Goal: Task Accomplishment & Management: Complete application form

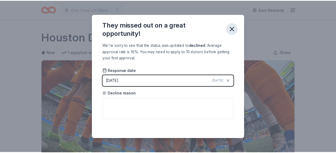
scroll to position [138, 0]
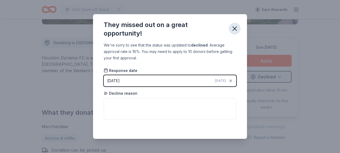
click at [236, 27] on icon "button" at bounding box center [235, 29] width 4 height 4
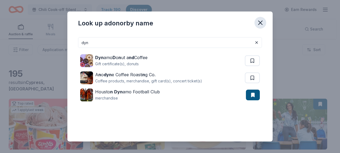
click at [262, 22] on icon "button" at bounding box center [260, 22] width 7 height 7
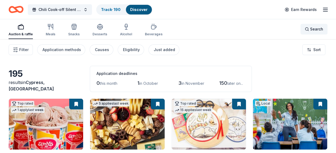
click at [319, 28] on span "Search" at bounding box center [316, 29] width 13 height 6
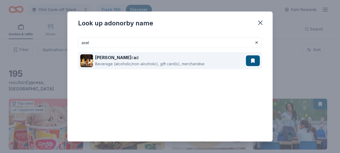
type input "axel"
click at [249, 58] on button at bounding box center [253, 60] width 14 height 11
click at [203, 65] on div "Beverage (alcoholic/non-alcoholic), gift card(s), merchandise" at bounding box center [149, 64] width 109 height 6
click at [239, 61] on div "Axel r a d Beverage (alcoholic/non-alcoholic), gift card(s), merchandise" at bounding box center [163, 60] width 166 height 17
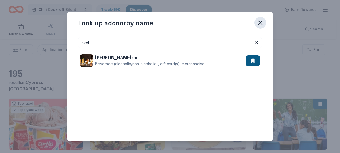
click at [262, 22] on icon "button" at bounding box center [260, 22] width 7 height 7
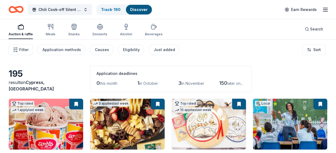
click at [146, 83] on span "in October" at bounding box center [148, 83] width 19 height 5
click at [139, 84] on span "1" at bounding box center [138, 83] width 2 height 6
click at [159, 48] on div "Just added" at bounding box center [164, 49] width 21 height 6
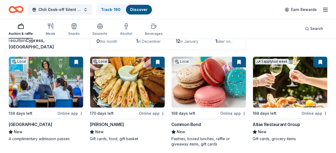
scroll to position [53, 0]
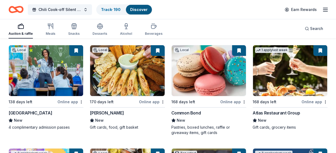
click at [57, 85] on img at bounding box center [46, 70] width 74 height 51
click at [113, 9] on link "Track · 190" at bounding box center [111, 9] width 20 height 5
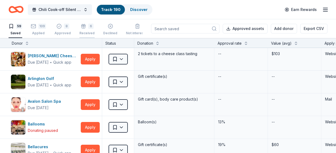
click at [80, 33] on div "Received" at bounding box center [86, 33] width 15 height 4
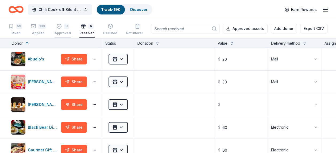
click at [57, 29] on div "8 Approved" at bounding box center [63, 30] width 16 height 12
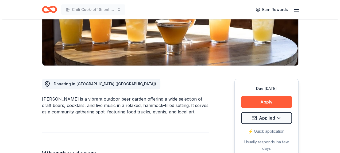
scroll to position [107, 0]
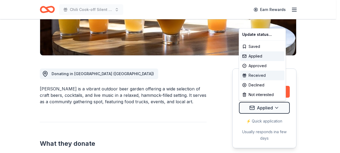
click at [257, 76] on div "Received" at bounding box center [262, 76] width 44 height 10
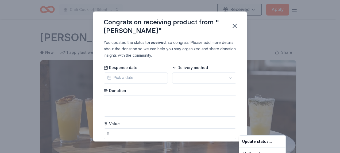
click at [152, 80] on html "Chili Cook-off Silent Auction Received Apply Due in 168 days Share Axelrad New …" at bounding box center [170, 76] width 340 height 153
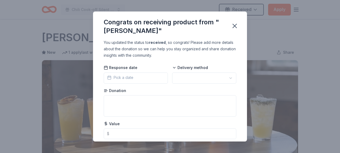
scroll to position [138, 0]
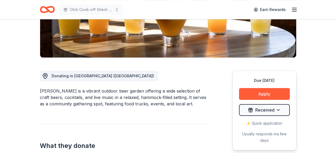
scroll to position [107, 0]
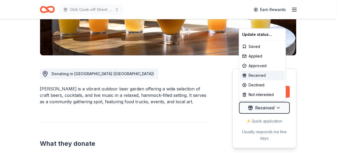
click at [259, 75] on div "Received" at bounding box center [262, 76] width 44 height 10
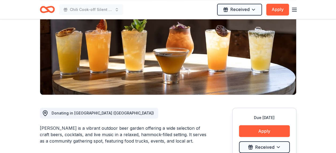
scroll to position [0, 0]
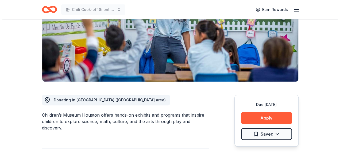
scroll to position [107, 0]
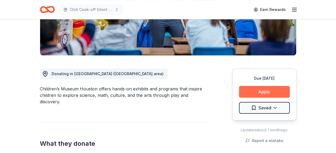
click at [268, 90] on button "Apply" at bounding box center [264, 92] width 51 height 12
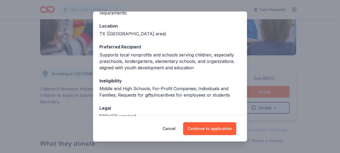
scroll to position [80, 0]
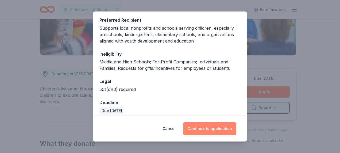
click at [207, 126] on button "Continue to application" at bounding box center [209, 128] width 53 height 13
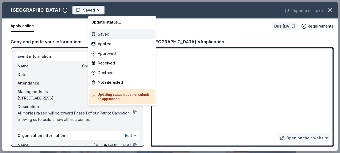
click at [111, 10] on body "Chili Cook-off Silent Auction Earn Rewards Due in 138 days Share Children’s Mus…" at bounding box center [168, 76] width 336 height 153
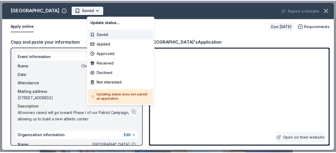
scroll to position [0, 0]
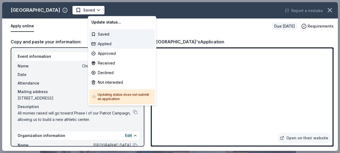
click at [105, 43] on div "Applied" at bounding box center [122, 44] width 66 height 10
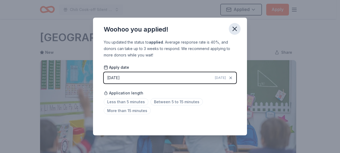
click at [235, 31] on icon "button" at bounding box center [234, 28] width 7 height 7
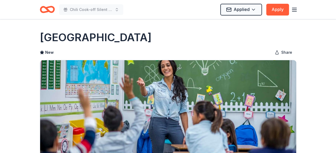
click at [49, 11] on icon "Home" at bounding box center [49, 9] width 8 height 5
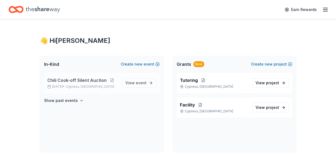
click at [86, 79] on span "Chili Cook-off Silent Auction" at bounding box center [76, 80] width 59 height 6
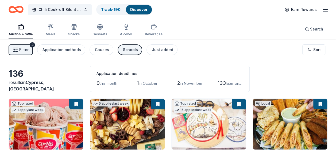
click at [25, 51] on span "Filter" at bounding box center [23, 49] width 9 height 6
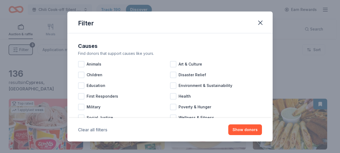
click at [81, 130] on button "Clear all filters" at bounding box center [92, 129] width 29 height 6
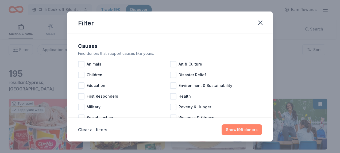
click at [234, 127] on button "Show 195 donors" at bounding box center [242, 129] width 40 height 11
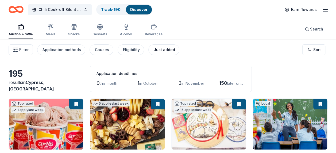
click at [162, 48] on div "Just added" at bounding box center [164, 49] width 21 height 6
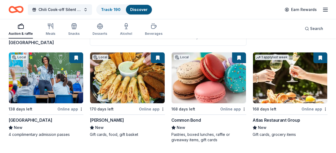
scroll to position [53, 0]
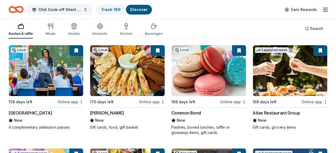
click at [129, 90] on img at bounding box center [127, 70] width 74 height 51
click at [197, 81] on img at bounding box center [209, 70] width 74 height 51
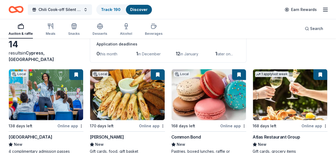
scroll to position [0, 0]
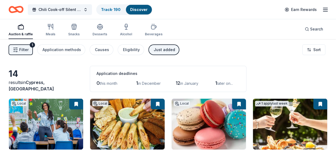
click at [14, 27] on div "button" at bounding box center [21, 27] width 24 height 6
click at [20, 46] on button "Filter 1" at bounding box center [21, 49] width 24 height 11
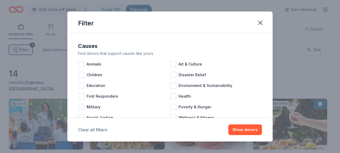
click at [90, 130] on button "Clear all filters" at bounding box center [92, 129] width 29 height 6
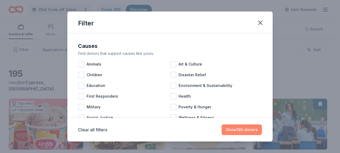
click at [243, 127] on button "Show 195 donors" at bounding box center [242, 129] width 40 height 11
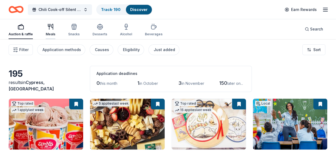
click at [52, 30] on icon "button" at bounding box center [50, 27] width 6 height 6
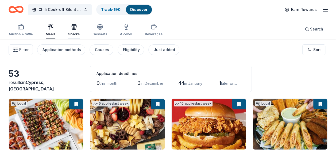
click at [74, 29] on icon "button" at bounding box center [74, 27] width 6 height 6
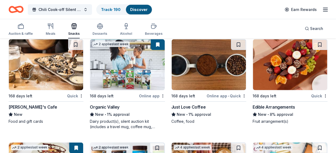
scroll to position [767, 0]
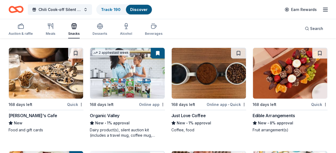
click at [196, 83] on img at bounding box center [209, 73] width 74 height 51
click at [285, 87] on img at bounding box center [290, 73] width 74 height 51
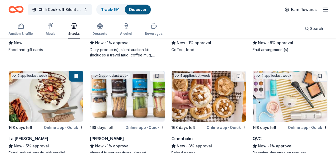
scroll to position [874, 0]
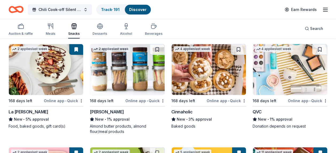
click at [132, 78] on img at bounding box center [127, 69] width 74 height 51
click at [197, 60] on img at bounding box center [209, 69] width 74 height 51
click at [188, 75] on img at bounding box center [209, 69] width 74 height 51
click at [276, 62] on img at bounding box center [290, 69] width 74 height 51
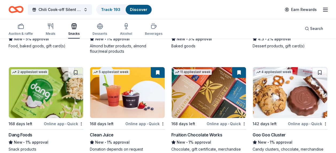
scroll to position [981, 0]
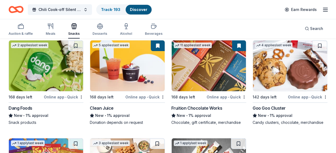
click at [275, 68] on img at bounding box center [290, 65] width 74 height 51
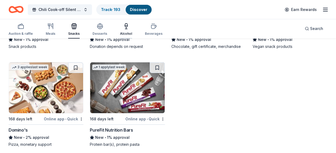
scroll to position [1061, 0]
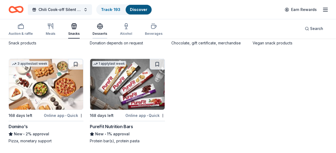
click at [99, 30] on div "Desserts" at bounding box center [99, 29] width 15 height 13
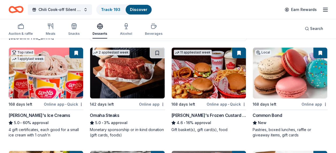
scroll to position [53, 0]
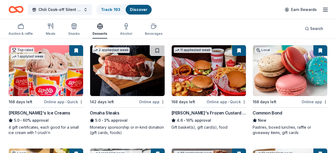
click at [113, 77] on img at bounding box center [127, 70] width 74 height 51
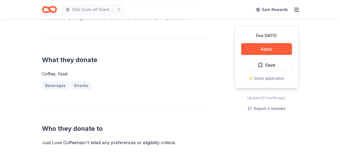
scroll to position [241, 0]
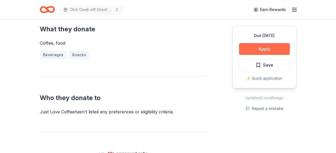
click at [263, 46] on button "Apply" at bounding box center [264, 49] width 51 height 12
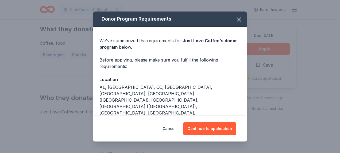
click at [119, 143] on button "Store locator" at bounding box center [113, 146] width 28 height 6
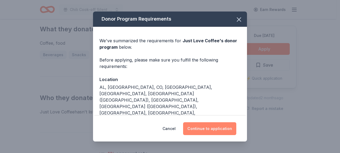
click at [213, 128] on button "Continue to application" at bounding box center [209, 128] width 53 height 13
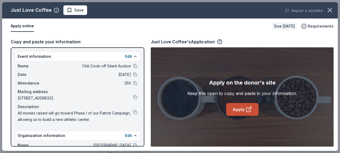
click at [239, 108] on link "Apply" at bounding box center [242, 109] width 32 height 13
click at [74, 11] on span "Save" at bounding box center [78, 10] width 9 height 6
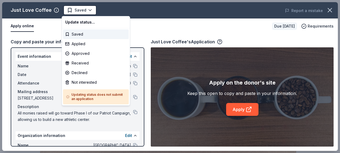
click at [74, 11] on body "Chili Cook-off Silent Auction Saved Apply Due in 168 days Share Just Love Coffe…" at bounding box center [168, 76] width 336 height 153
click at [75, 42] on div "Applied" at bounding box center [96, 44] width 66 height 10
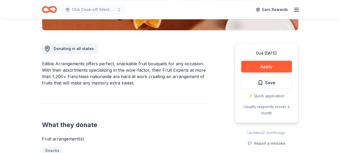
scroll to position [134, 0]
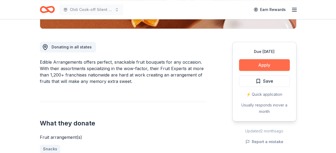
click at [262, 64] on button "Apply" at bounding box center [264, 65] width 51 height 12
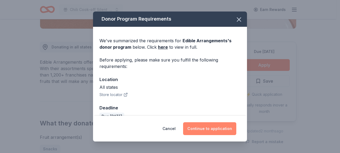
click at [217, 127] on button "Continue to application" at bounding box center [209, 128] width 53 height 13
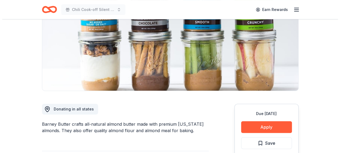
scroll to position [80, 0]
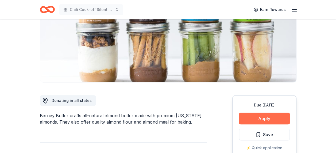
click at [261, 118] on button "Apply" at bounding box center [264, 119] width 51 height 12
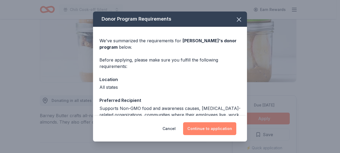
click at [218, 127] on button "Continue to application" at bounding box center [209, 128] width 53 height 13
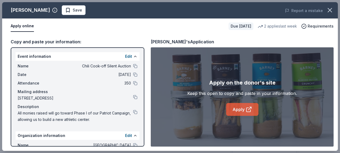
click at [249, 110] on icon at bounding box center [249, 109] width 6 height 6
click at [73, 9] on span "Save" at bounding box center [77, 10] width 9 height 6
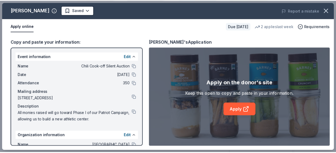
scroll to position [0, 0]
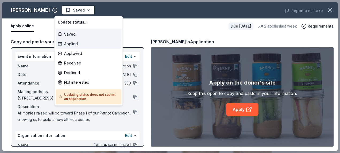
click at [68, 43] on div "Applied" at bounding box center [89, 44] width 66 height 10
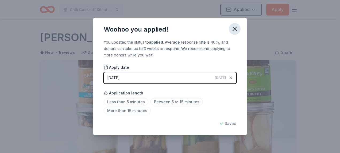
click at [234, 28] on icon "button" at bounding box center [235, 29] width 4 height 4
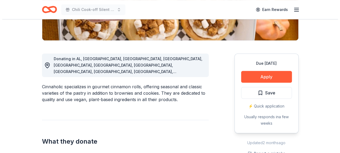
scroll to position [134, 0]
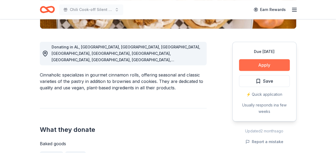
click at [273, 61] on button "Apply" at bounding box center [264, 65] width 51 height 12
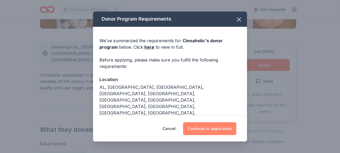
click at [212, 125] on button "Continue to application" at bounding box center [209, 128] width 53 height 13
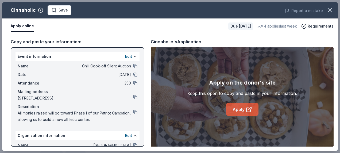
click at [237, 109] on link "Apply" at bounding box center [242, 109] width 32 height 13
click at [232, 108] on link "Apply" at bounding box center [242, 109] width 32 height 13
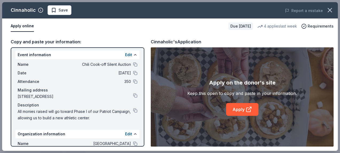
scroll to position [0, 0]
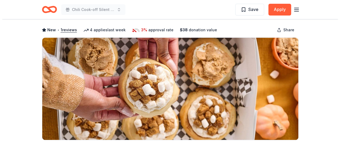
scroll to position [80, 0]
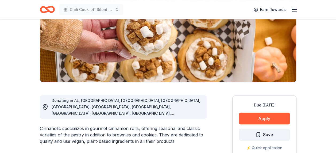
click at [260, 134] on span "Save" at bounding box center [264, 134] width 18 height 7
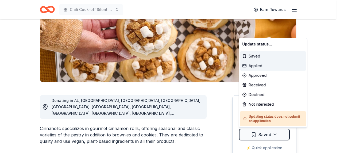
click at [262, 64] on div "Applied" at bounding box center [273, 66] width 66 height 10
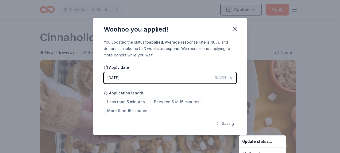
scroll to position [0, 0]
click at [233, 26] on html "Chili Cook-off Silent Auction Applied Apply Due in 168 days Share Cinnaholic Ne…" at bounding box center [170, 76] width 340 height 153
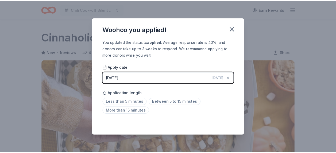
scroll to position [138, 0]
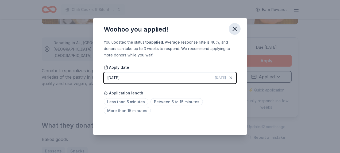
click at [234, 28] on icon "button" at bounding box center [234, 28] width 7 height 7
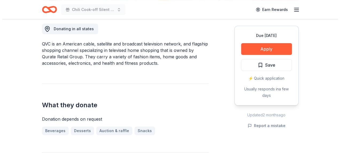
scroll to position [160, 0]
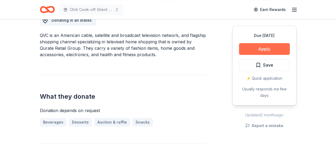
click at [263, 49] on button "Apply" at bounding box center [264, 49] width 51 height 12
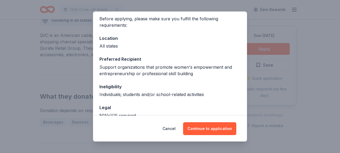
scroll to position [53, 0]
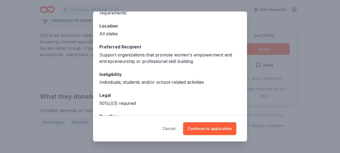
click at [170, 130] on button "Cancel" at bounding box center [168, 128] width 13 height 13
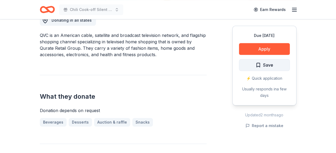
click at [266, 65] on span "Save" at bounding box center [268, 64] width 10 height 7
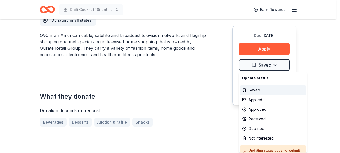
click at [250, 137] on div "Not interested" at bounding box center [273, 138] width 66 height 10
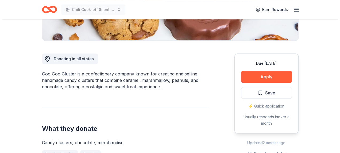
scroll to position [160, 0]
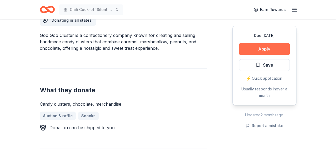
click at [278, 46] on button "Apply" at bounding box center [264, 49] width 51 height 12
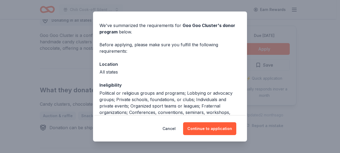
scroll to position [0, 0]
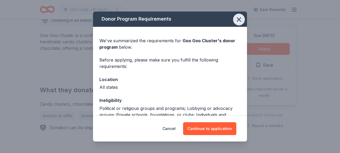
click at [236, 20] on icon "button" at bounding box center [238, 19] width 7 height 7
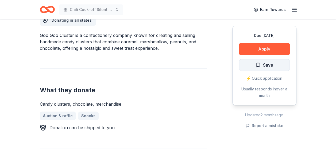
click at [270, 66] on span "Save" at bounding box center [268, 64] width 10 height 7
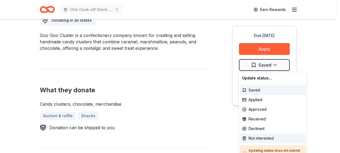
click at [262, 137] on div "Not interested" at bounding box center [273, 138] width 66 height 10
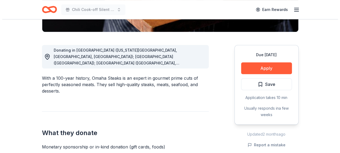
scroll to position [134, 0]
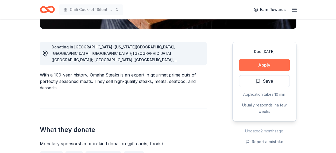
click at [273, 64] on button "Apply" at bounding box center [264, 65] width 51 height 12
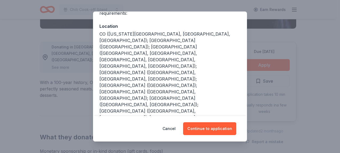
scroll to position [53, 0]
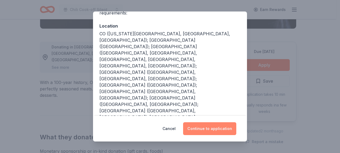
click at [210, 129] on button "Continue to application" at bounding box center [209, 128] width 53 height 13
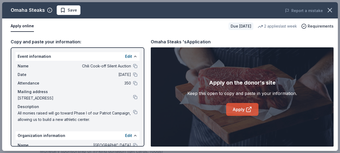
click at [238, 109] on link "Apply" at bounding box center [242, 109] width 32 height 13
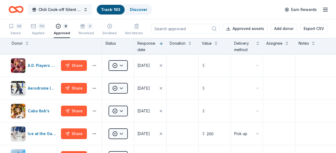
click at [51, 8] on span "Chili Cook-off Silent Auction" at bounding box center [59, 9] width 43 height 6
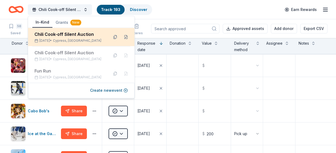
click at [48, 32] on div "Chili Cook-off Silent Auction" at bounding box center [69, 34] width 70 height 6
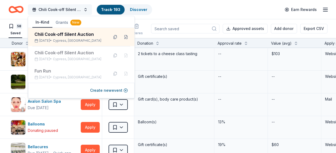
click at [61, 9] on span "Chili Cook-off Silent Auction" at bounding box center [59, 9] width 43 height 6
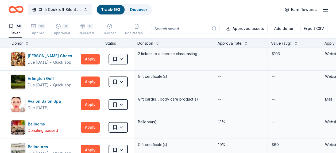
click at [20, 7] on icon "Home" at bounding box center [16, 9] width 15 height 13
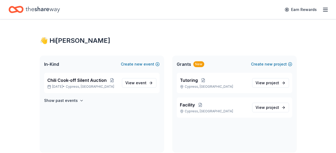
click at [132, 9] on div "Earn Rewards" at bounding box center [168, 9] width 319 height 13
click at [72, 79] on span "Chili Cook-off Silent Auction" at bounding box center [76, 80] width 59 height 6
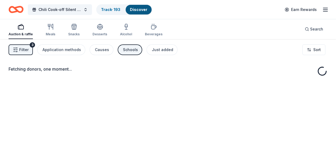
click at [21, 50] on span "Filter" at bounding box center [23, 49] width 9 height 6
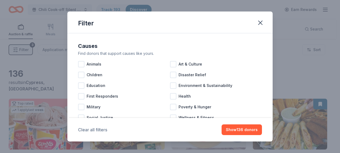
click at [96, 128] on button "Clear all filters" at bounding box center [92, 129] width 29 height 6
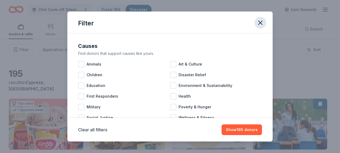
click at [262, 21] on icon "button" at bounding box center [260, 22] width 7 height 7
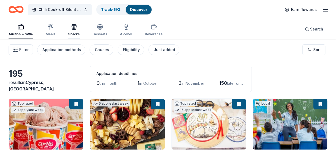
click at [72, 29] on icon "button" at bounding box center [74, 28] width 5 height 4
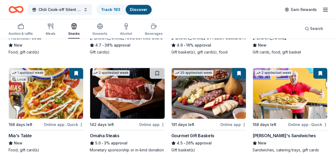
scroll to position [134, 0]
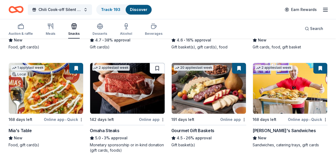
click at [159, 68] on button at bounding box center [157, 68] width 15 height 11
click at [159, 68] on button at bounding box center [158, 68] width 14 height 11
click at [141, 81] on img at bounding box center [127, 88] width 74 height 51
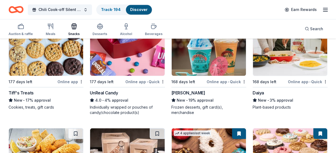
scroll to position [454, 0]
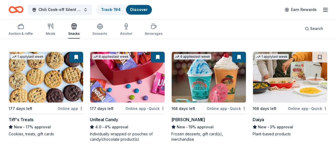
click at [291, 87] on img at bounding box center [290, 77] width 74 height 51
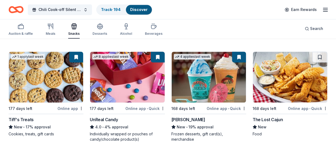
click at [295, 92] on img at bounding box center [290, 77] width 74 height 51
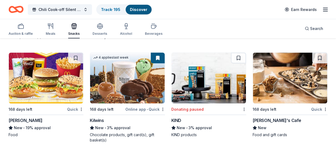
scroll to position [668, 0]
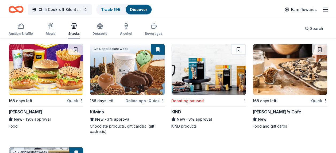
click at [51, 82] on img at bounding box center [46, 69] width 74 height 51
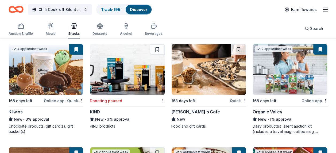
click at [200, 85] on img at bounding box center [209, 69] width 74 height 51
click at [201, 73] on img at bounding box center [209, 69] width 74 height 51
click at [188, 79] on img at bounding box center [209, 69] width 74 height 51
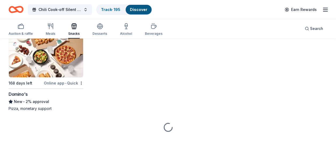
scroll to position [952, 0]
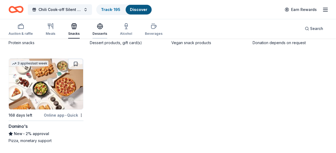
click at [100, 29] on icon "button" at bounding box center [100, 26] width 6 height 6
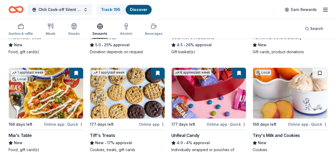
scroll to position [241, 0]
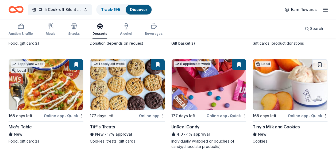
click at [289, 76] on img at bounding box center [290, 84] width 74 height 51
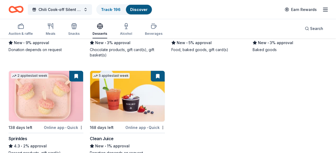
scroll to position [654, 0]
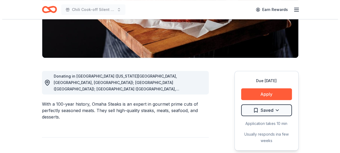
scroll to position [134, 0]
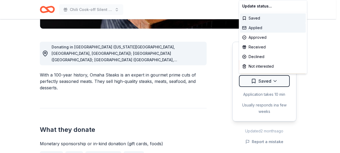
click at [255, 26] on div "Applied" at bounding box center [273, 28] width 66 height 10
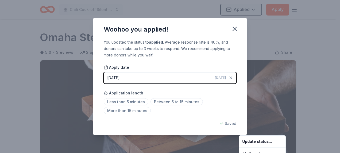
click at [234, 28] on html "Chili Cook-off Silent Auction Applied Apply Due [DATE] Share Omaha Steaks 5.0 •…" at bounding box center [170, 76] width 340 height 153
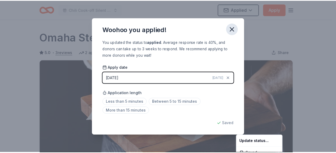
scroll to position [138, 0]
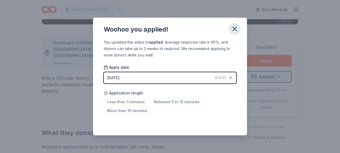
click at [235, 30] on icon "button" at bounding box center [234, 28] width 7 height 7
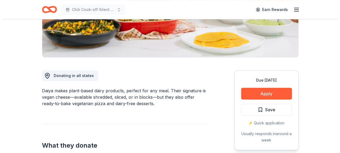
scroll to position [107, 0]
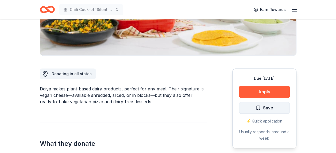
click at [270, 109] on span "Save" at bounding box center [268, 107] width 10 height 7
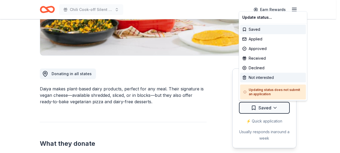
click at [258, 75] on div "Not interested" at bounding box center [273, 78] width 66 height 10
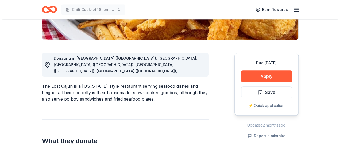
scroll to position [134, 0]
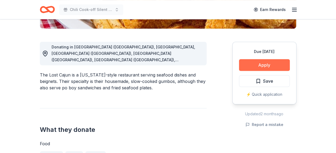
click at [263, 68] on button "Apply" at bounding box center [264, 65] width 51 height 12
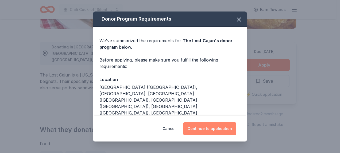
click at [214, 128] on button "Continue to application" at bounding box center [209, 128] width 53 height 13
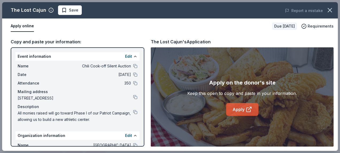
click at [246, 107] on icon at bounding box center [249, 109] width 6 height 6
click at [65, 11] on span "Save" at bounding box center [69, 10] width 17 height 6
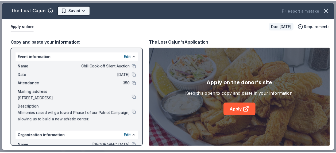
scroll to position [0, 0]
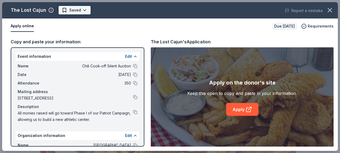
click at [68, 11] on body "Chili Cook-off Silent Auction Earn Rewards Due in 168 days Share The Lost Cajun…" at bounding box center [168, 76] width 336 height 153
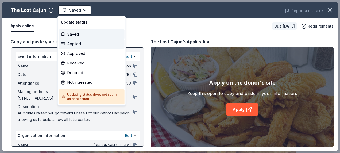
click at [76, 44] on div "Applied" at bounding box center [92, 44] width 66 height 10
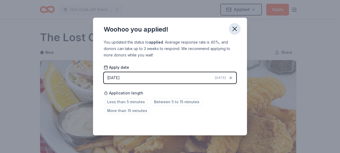
click at [235, 31] on icon "button" at bounding box center [234, 28] width 7 height 7
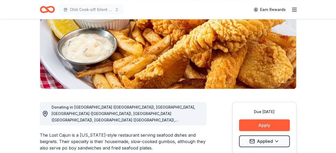
scroll to position [80, 0]
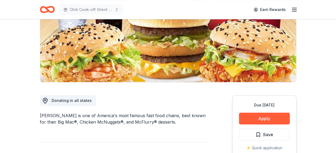
scroll to position [107, 0]
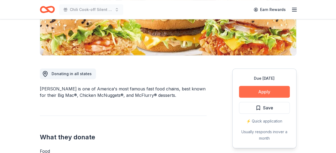
click at [267, 89] on button "Apply" at bounding box center [264, 92] width 51 height 12
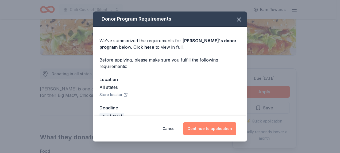
click at [219, 127] on button "Continue to application" at bounding box center [209, 128] width 53 height 13
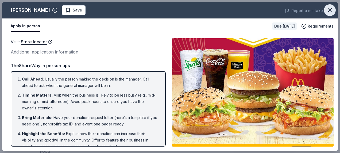
click at [328, 10] on icon "button" at bounding box center [329, 9] width 7 height 7
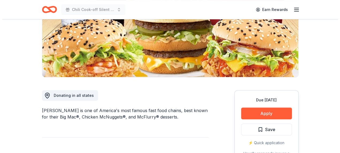
scroll to position [134, 0]
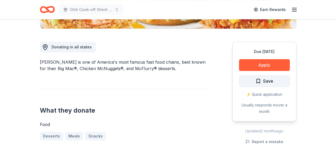
click at [267, 79] on span "Save" at bounding box center [268, 80] width 10 height 7
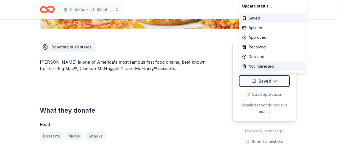
click at [263, 65] on div "Not interested" at bounding box center [273, 66] width 66 height 10
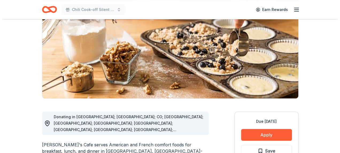
scroll to position [80, 0]
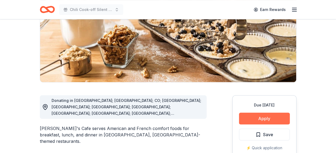
click at [258, 116] on button "Apply" at bounding box center [264, 119] width 51 height 12
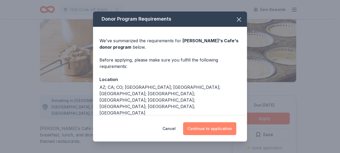
click at [221, 130] on button "Continue to application" at bounding box center [209, 128] width 53 height 13
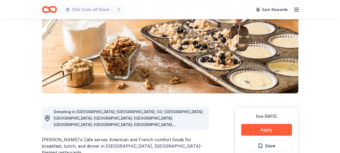
scroll to position [80, 0]
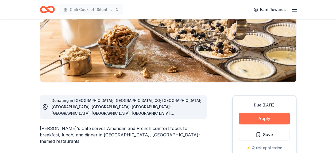
click at [264, 118] on button "Apply" at bounding box center [264, 119] width 51 height 12
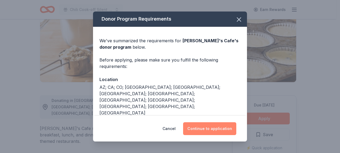
click at [214, 129] on button "Continue to application" at bounding box center [209, 128] width 53 height 13
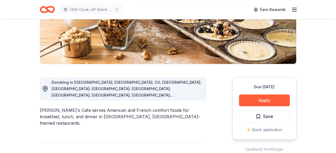
scroll to position [107, 0]
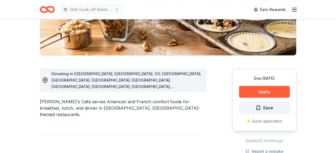
click at [263, 106] on span "Save" at bounding box center [268, 107] width 10 height 7
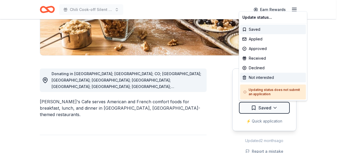
click at [263, 79] on div "Not interested" at bounding box center [273, 78] width 66 height 10
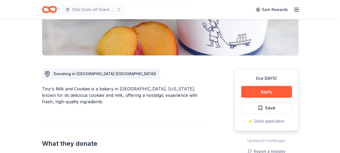
scroll to position [134, 0]
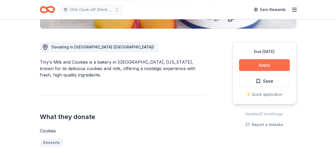
click at [265, 61] on button "Apply" at bounding box center [264, 65] width 51 height 12
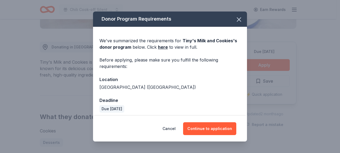
scroll to position [3, 0]
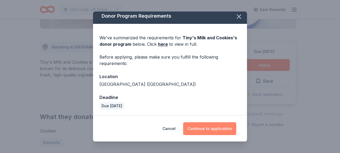
click at [207, 127] on button "Continue to application" at bounding box center [209, 128] width 53 height 13
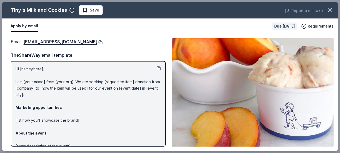
click at [97, 41] on button at bounding box center [99, 42] width 5 height 4
click at [92, 9] on span "Save" at bounding box center [94, 10] width 9 height 6
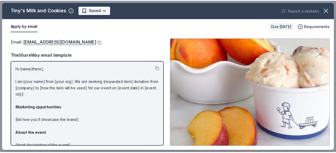
scroll to position [0, 0]
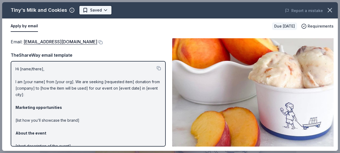
click at [92, 11] on body "Chili Cook-off Silent Auction Earn Rewards Due [DATE] Share Tiny's Milk and Coo…" at bounding box center [168, 76] width 336 height 153
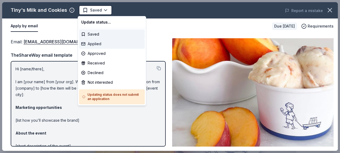
click at [94, 43] on div "Applied" at bounding box center [112, 44] width 66 height 10
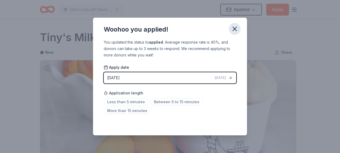
click at [237, 30] on icon "button" at bounding box center [234, 28] width 7 height 7
